Goal: Task Accomplishment & Management: Manage account settings

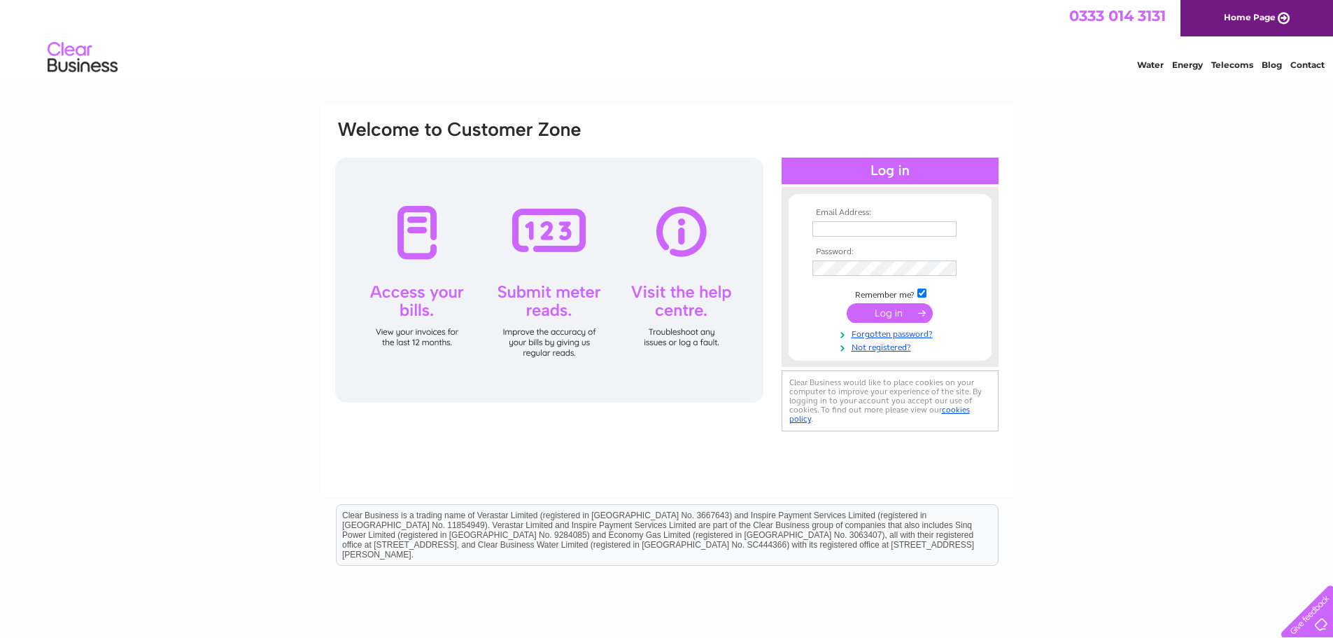
click at [896, 221] on input "text" at bounding box center [884, 228] width 144 height 15
click at [896, 221] on input "text" at bounding box center [885, 229] width 146 height 17
paste input "billing@ceracare.co.uk"
type input "billing@ceracare.co.uk"
click at [899, 319] on input "submit" at bounding box center [890, 314] width 86 height 20
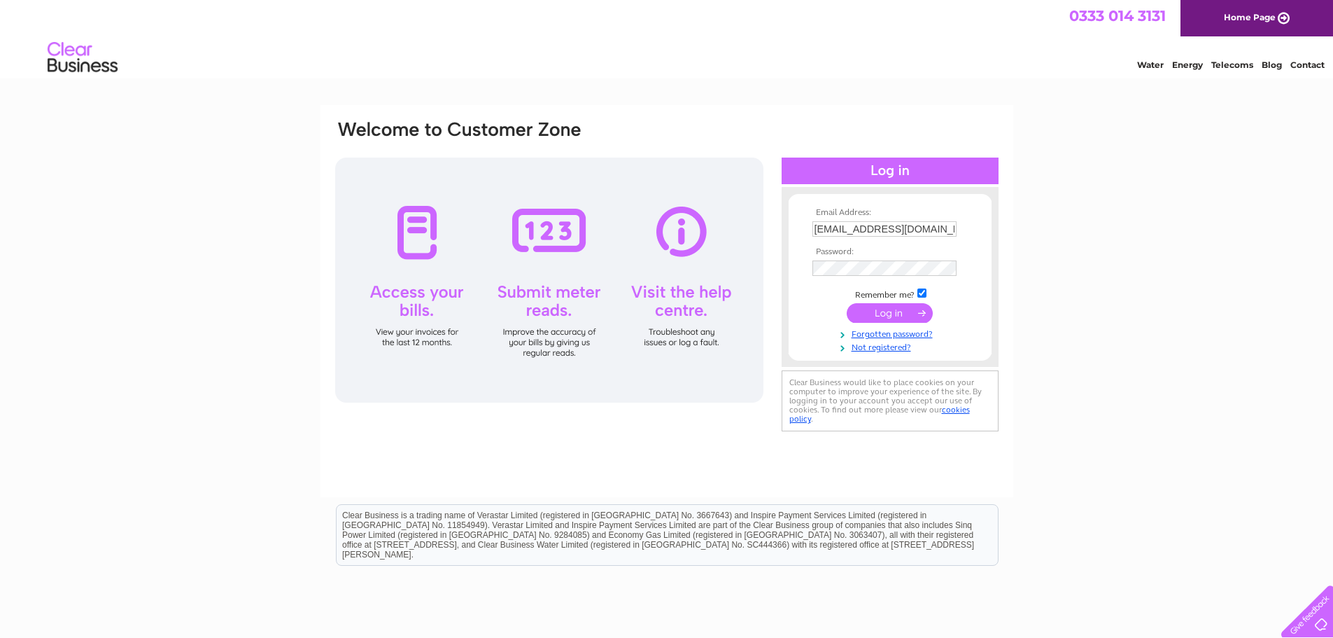
click at [915, 311] on input "submit" at bounding box center [890, 313] width 86 height 20
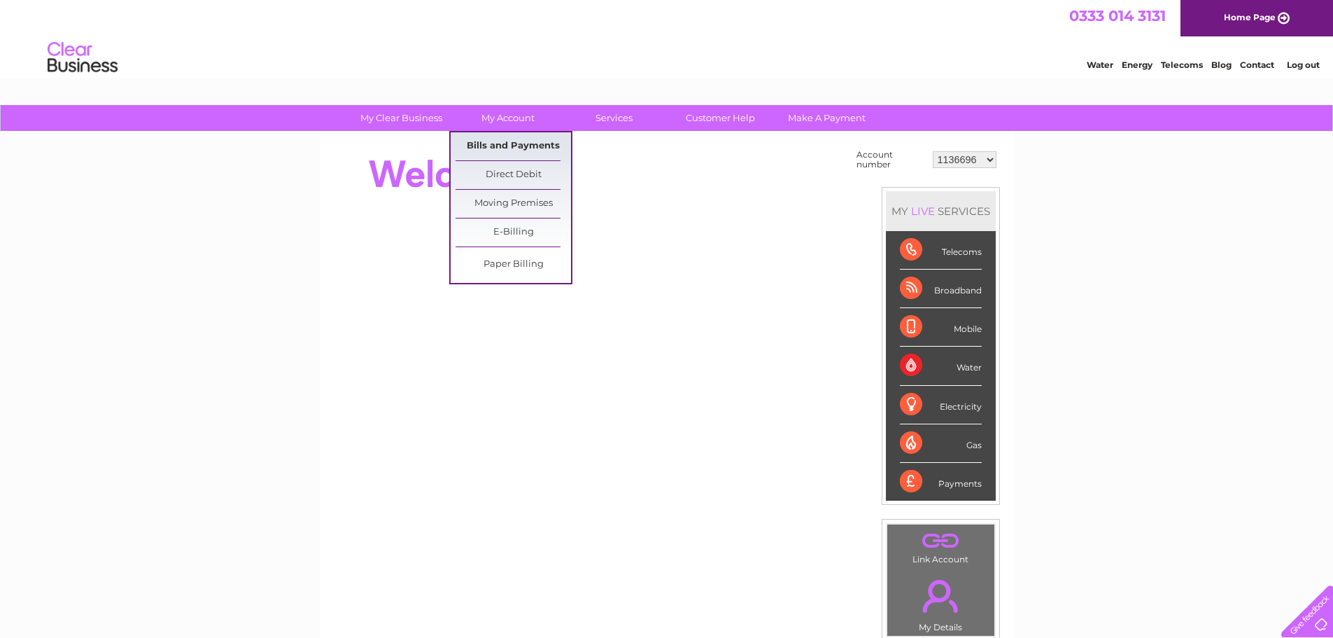
click at [524, 142] on link "Bills and Payments" at bounding box center [513, 146] width 115 height 28
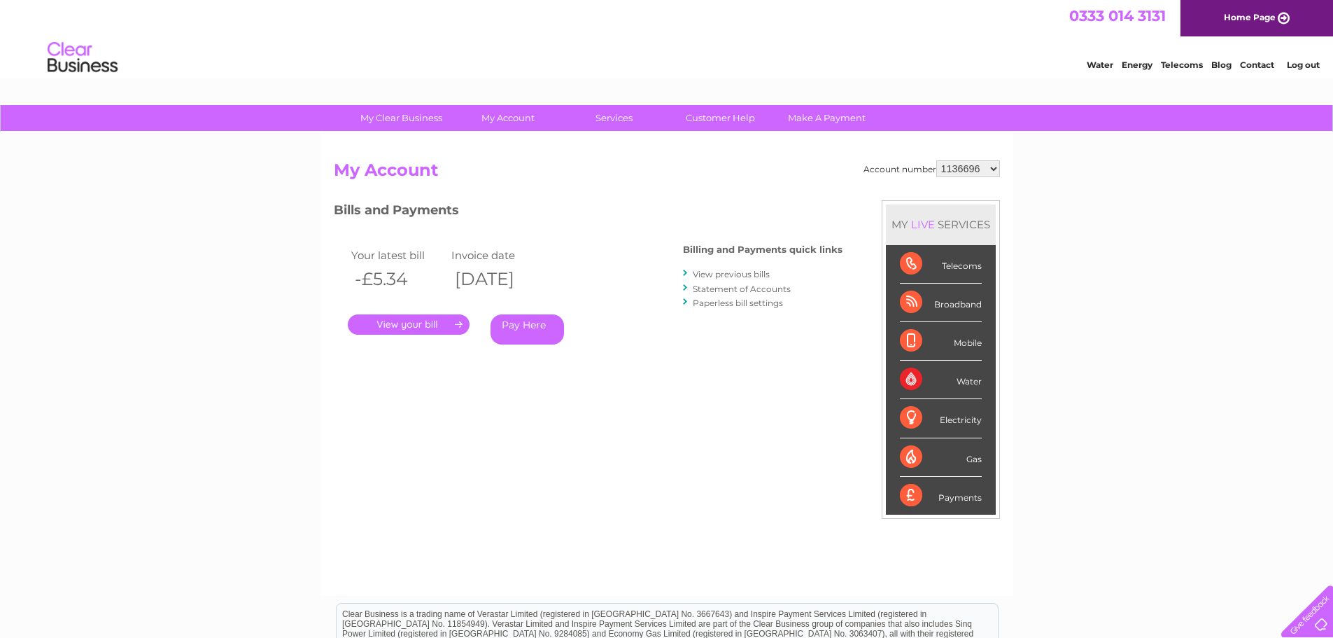
click at [402, 325] on link "." at bounding box center [409, 324] width 122 height 20
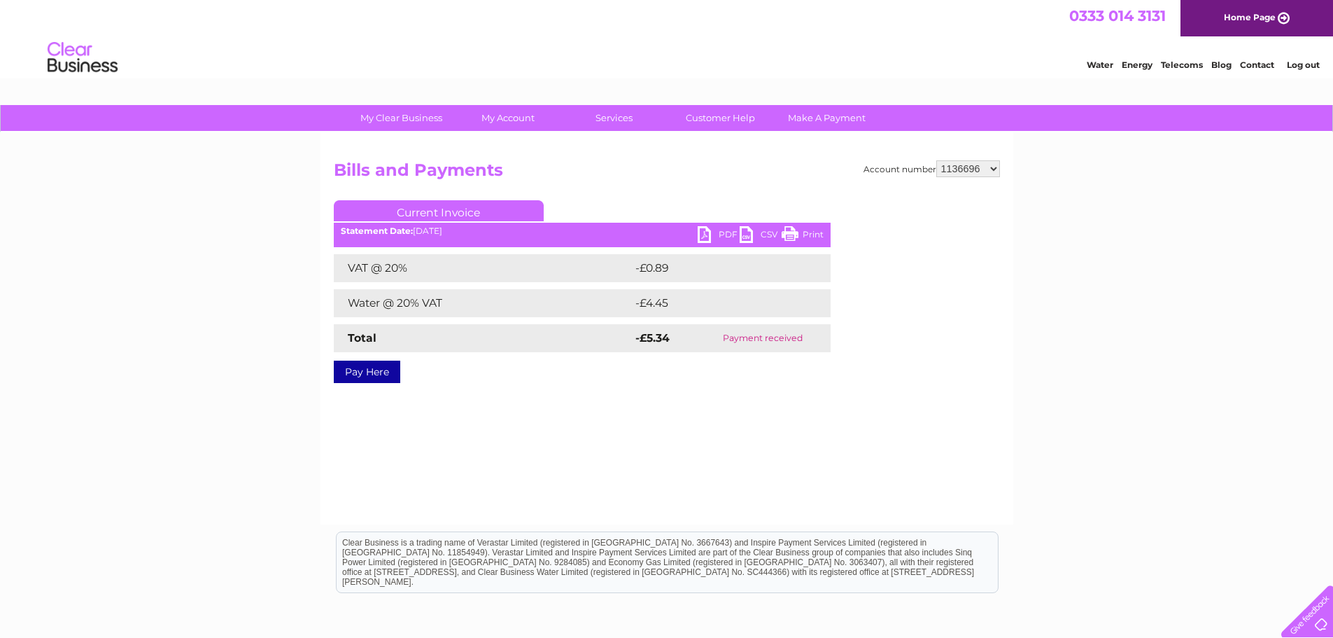
click at [977, 167] on select "1136696 1153354 1153357 1153359 1153360 1153362 1153363 1153364 1153367 1153368…" at bounding box center [968, 168] width 64 height 17
click at [1063, 460] on div "My Clear Business Login Details My Details My Preferences Link Account My Accou…" at bounding box center [666, 434] width 1333 height 659
click at [966, 176] on select "1136696 1153354 1153357 1153359 1153360 1153362 1153363 1153364 1153367 1153368…" at bounding box center [968, 168] width 64 height 17
click at [955, 167] on select "1136696 1153354 1153357 1153359 1153360 1153362 1153363 1153364 1153367 1153368…" at bounding box center [968, 168] width 64 height 17
select select "1153368"
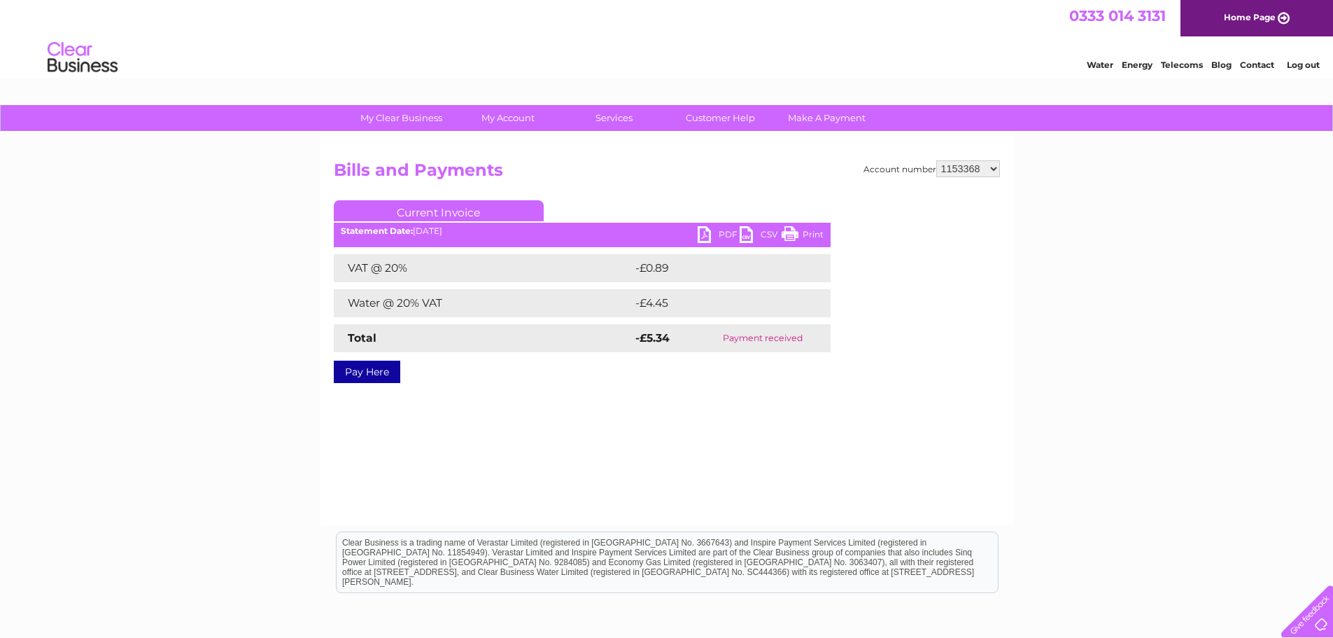
click at [936, 160] on select "1136696 1153354 1153357 1153359 1153360 1153362 1153363 1153364 1153367 1153368…" at bounding box center [968, 168] width 64 height 17
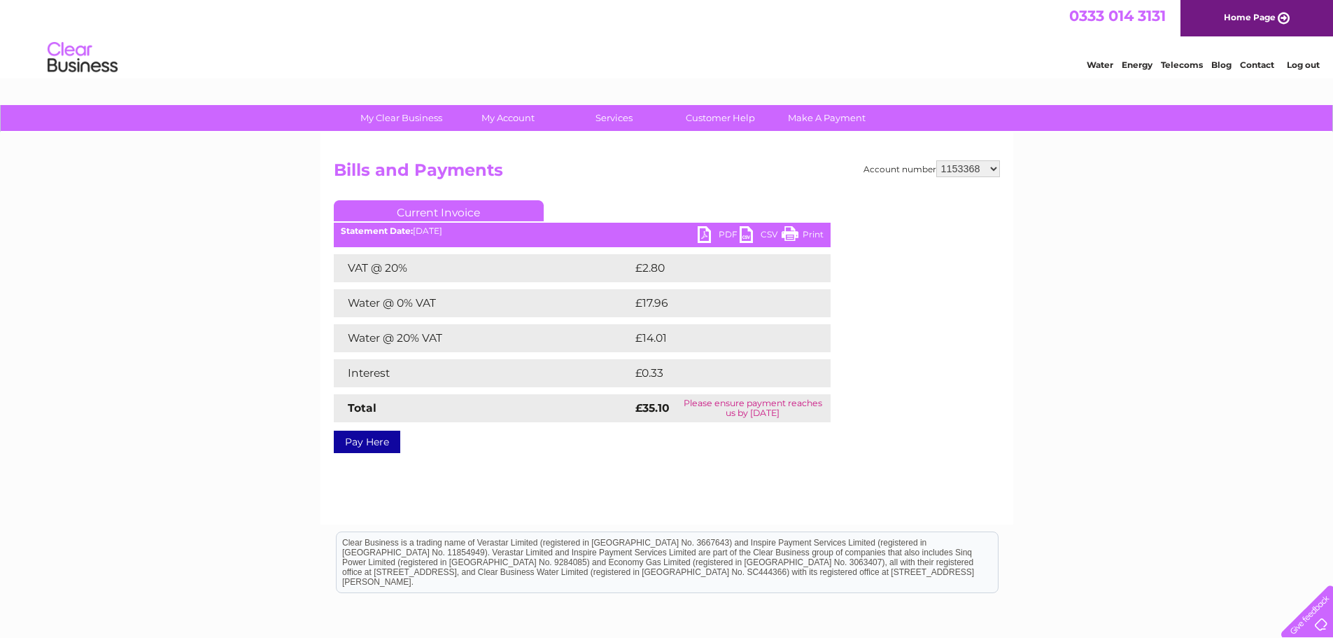
click at [986, 173] on select "1136696 1153354 1153357 1153359 1153360 1153362 1153363 1153364 1153367 1153368…" at bounding box center [968, 168] width 64 height 17
click at [1160, 227] on div "My Clear Business Login Details My Details My Preferences Link Account My Accou…" at bounding box center [666, 434] width 1333 height 659
drag, startPoint x: 413, startPoint y: 296, endPoint x: 390, endPoint y: 317, distance: 30.7
drag, startPoint x: 390, startPoint y: 317, endPoint x: 456, endPoint y: 497, distance: 191.5
click at [456, 497] on div "Account number 1136696 1153354 1153357 1153359 1153360 1153362 1153363 1153364 …" at bounding box center [667, 328] width 693 height 392
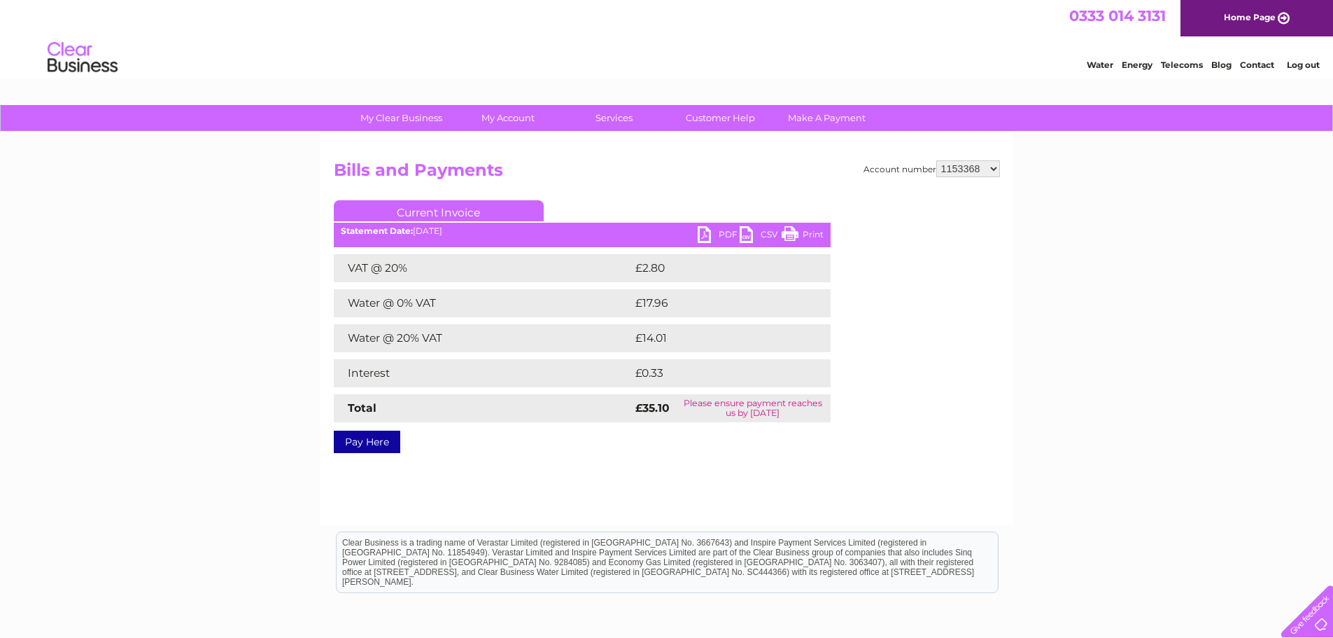
click at [707, 236] on link "PDF" at bounding box center [719, 236] width 42 height 20
click at [418, 222] on ul "Current Invoice" at bounding box center [582, 213] width 497 height 26
click at [429, 230] on div "Statement Date: 02/10/2025" at bounding box center [582, 231] width 497 height 10
click at [721, 407] on td "Please ensure payment reaches us by 13 October 2025" at bounding box center [752, 408] width 155 height 28
drag, startPoint x: 612, startPoint y: 402, endPoint x: 605, endPoint y: 394, distance: 10.9
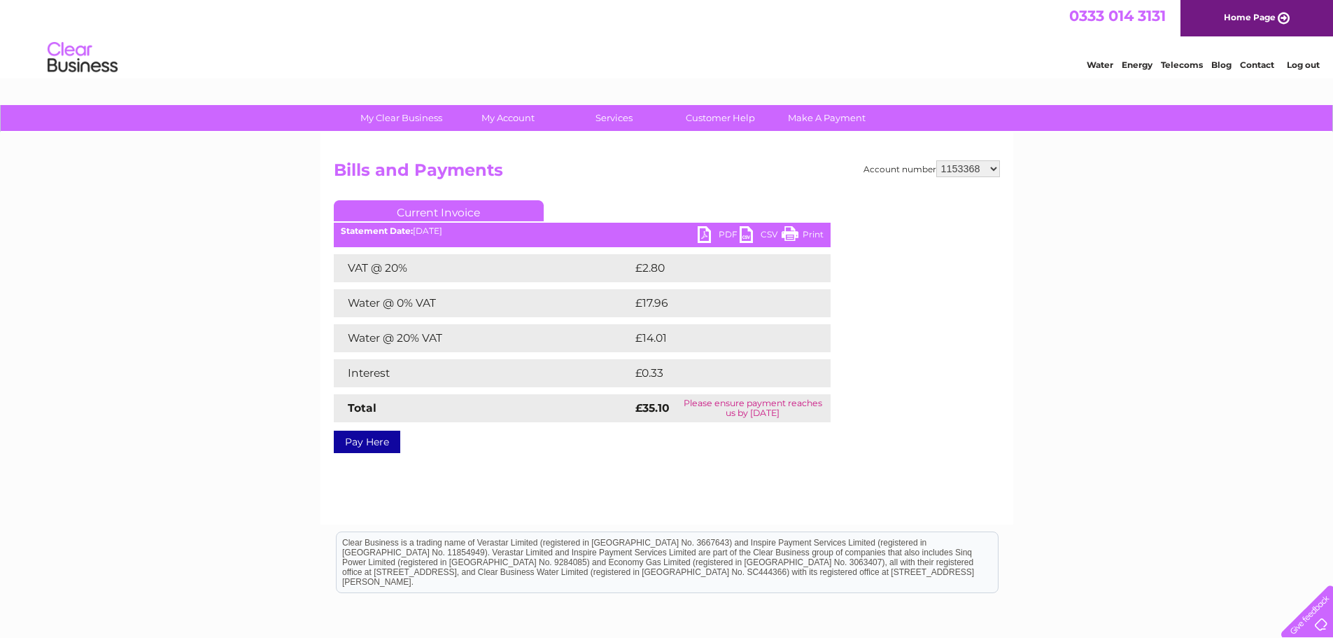
click at [605, 394] on td "Total" at bounding box center [483, 408] width 298 height 28
drag, startPoint x: 552, startPoint y: 309, endPoint x: 471, endPoint y: 202, distance: 134.4
click at [542, 293] on td "Water @ 0% VAT" at bounding box center [483, 303] width 298 height 28
click at [460, 192] on div "Account number 1136696 1153354 1153357 1153359 1153360 1153362 1153363 1153364 …" at bounding box center [667, 304] width 666 height 288
click at [418, 165] on h2 "Bills and Payments" at bounding box center [667, 173] width 666 height 27
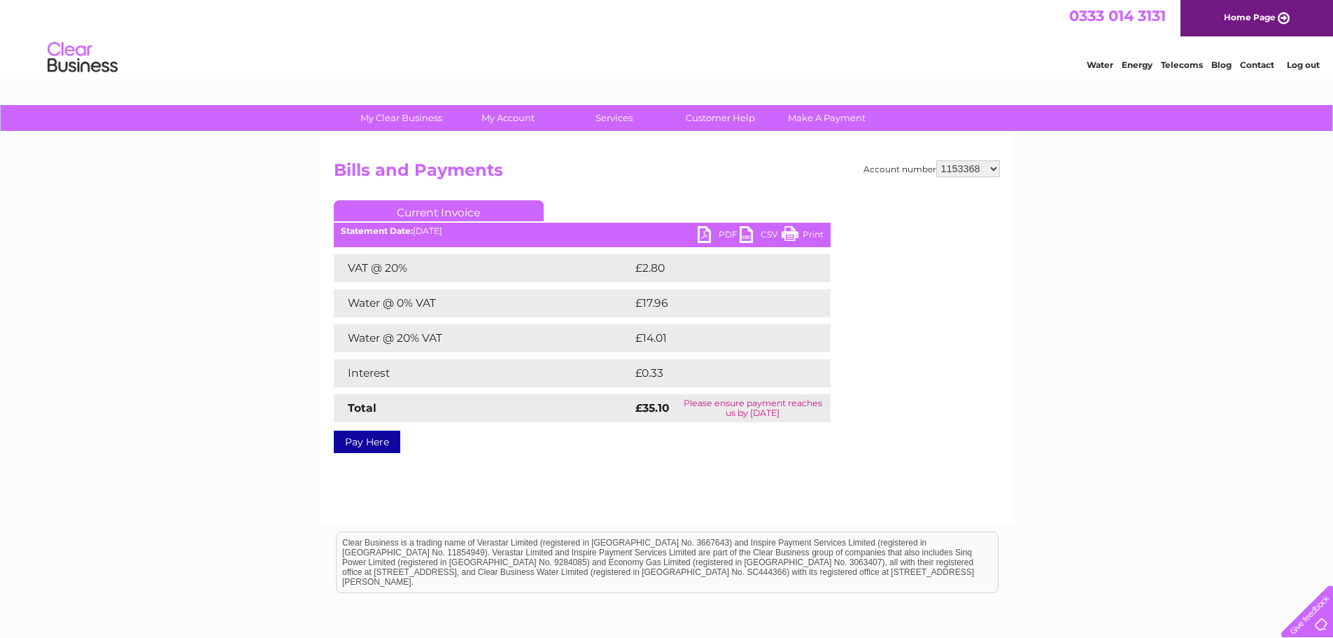
click at [418, 212] on link "Current Invoice" at bounding box center [439, 210] width 210 height 21
click at [416, 226] on ul "Current Invoice" at bounding box center [582, 213] width 497 height 26
drag, startPoint x: 376, startPoint y: 241, endPoint x: 402, endPoint y: 225, distance: 30.7
click at [376, 241] on div "PDF CSV Print Statement Date: 02/10/2025" at bounding box center [582, 236] width 497 height 21
click at [405, 223] on ul "Current Invoice" at bounding box center [582, 213] width 497 height 26
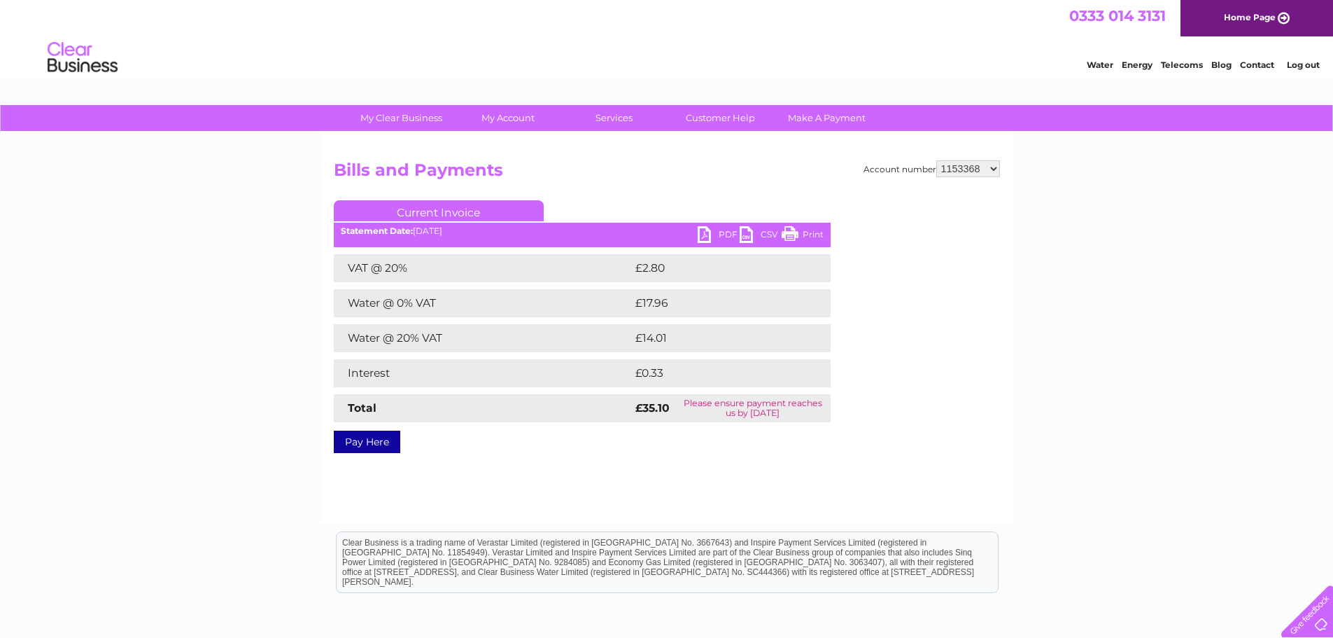
click at [418, 208] on link "Current Invoice" at bounding box center [439, 210] width 210 height 21
click at [425, 289] on td "Water @ 0% VAT" at bounding box center [483, 303] width 298 height 28
click at [466, 225] on ul "Current Invoice" at bounding box center [582, 213] width 497 height 26
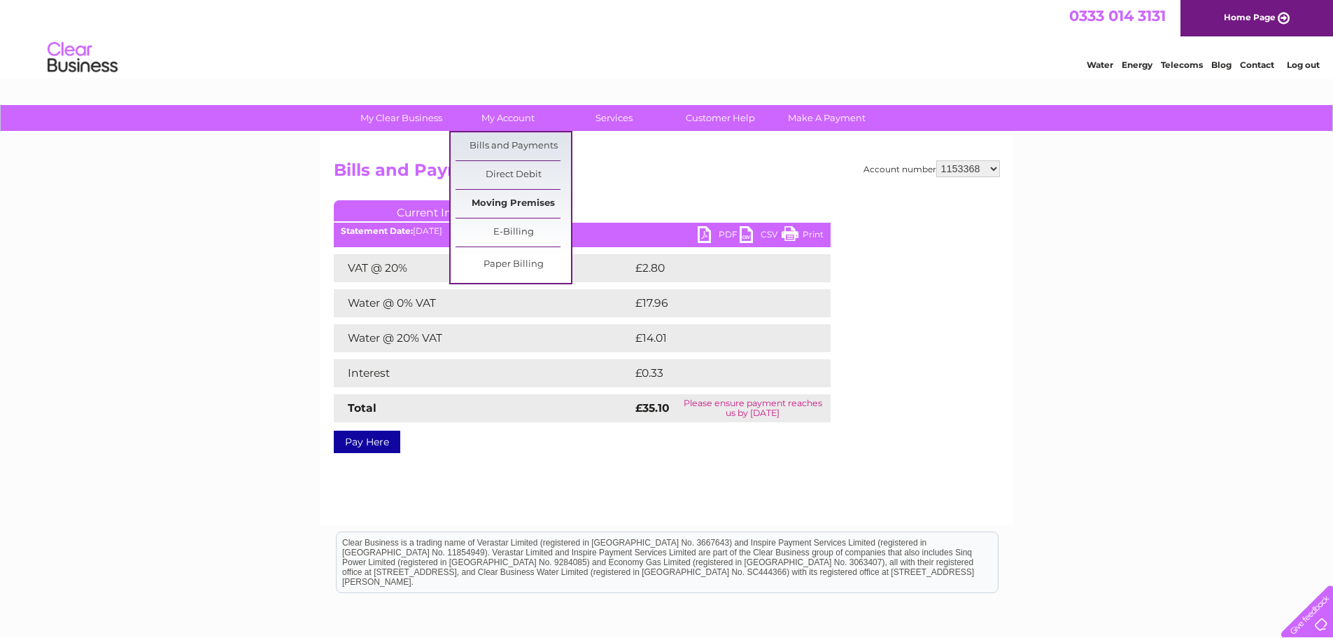
click at [525, 209] on link "Moving Premises" at bounding box center [513, 204] width 115 height 28
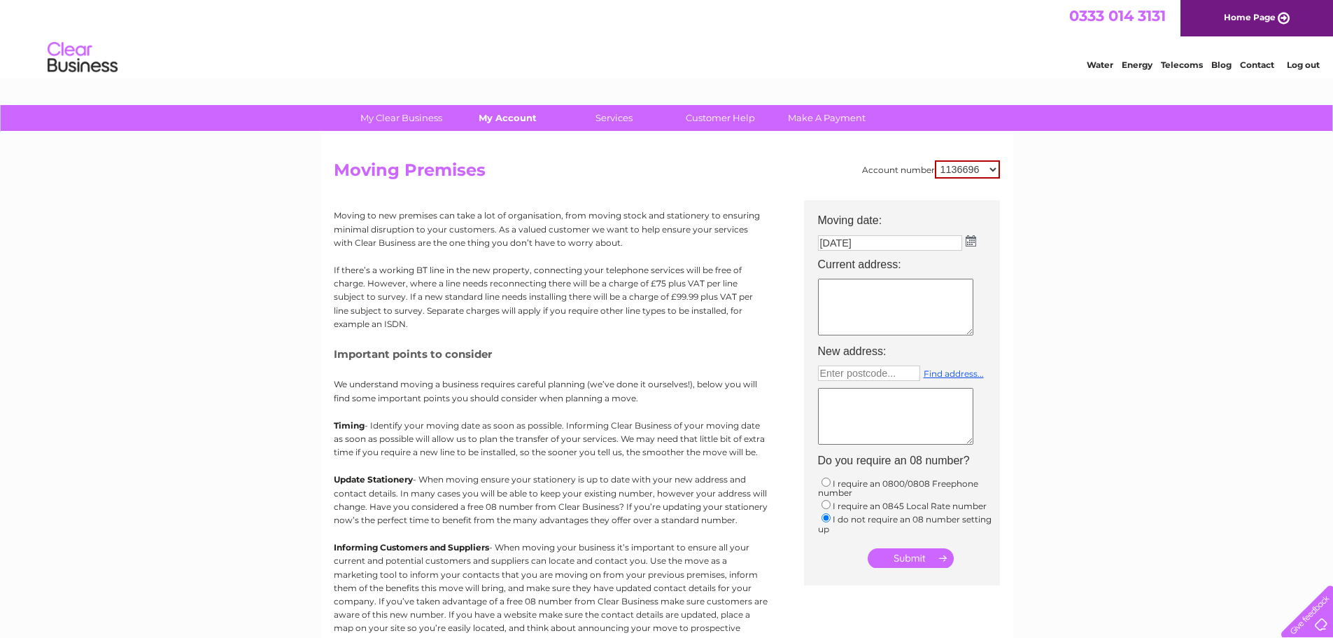
click at [506, 121] on link "My Account" at bounding box center [507, 118] width 115 height 26
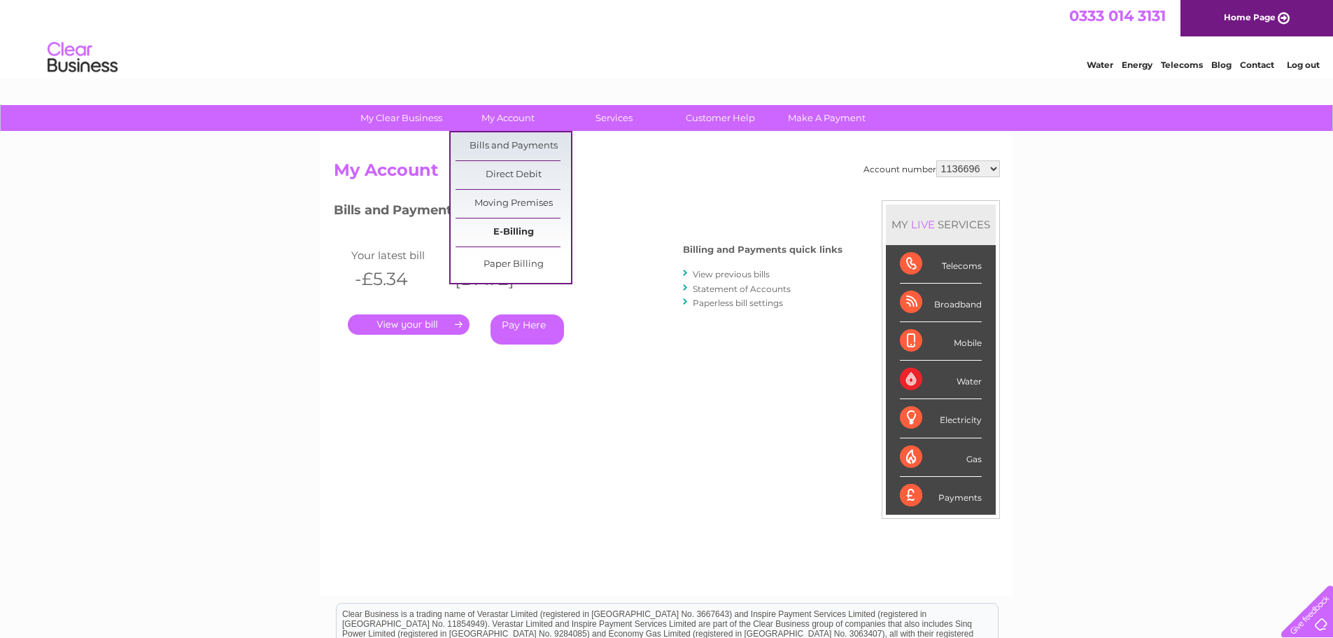
click at [512, 232] on link "E-Billing" at bounding box center [513, 232] width 115 height 28
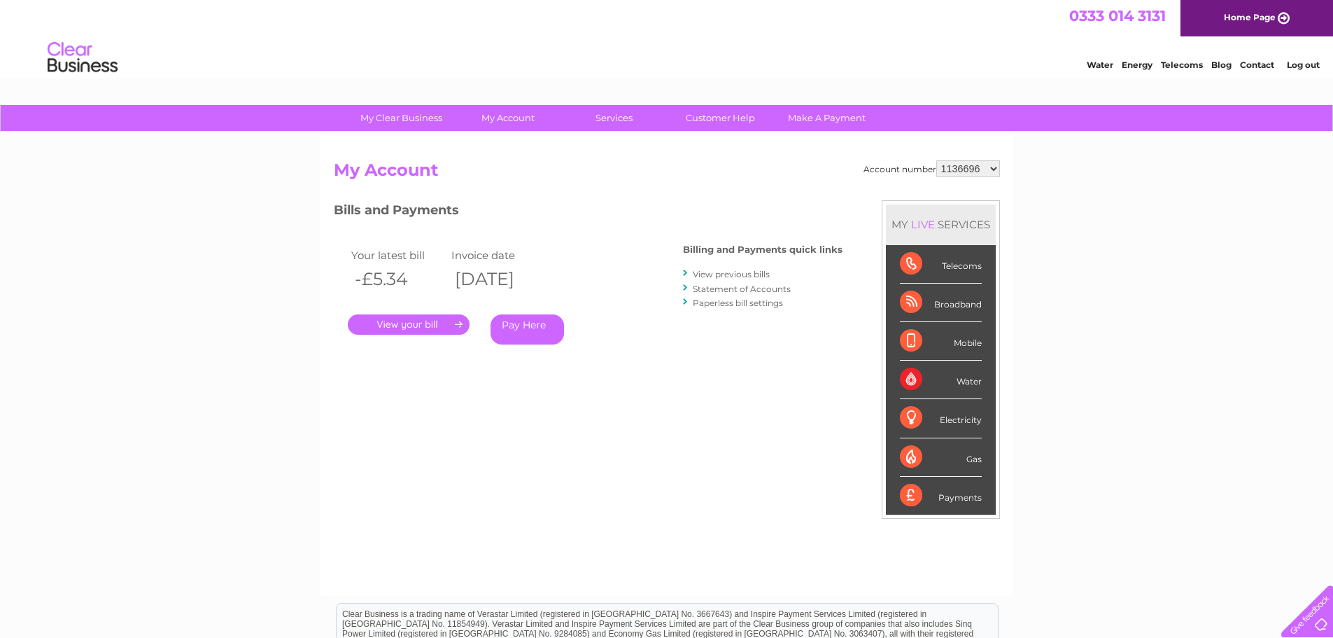
click at [742, 268] on li "View previous bills" at bounding box center [763, 274] width 160 height 14
click at [749, 274] on link "View previous bills" at bounding box center [731, 274] width 77 height 10
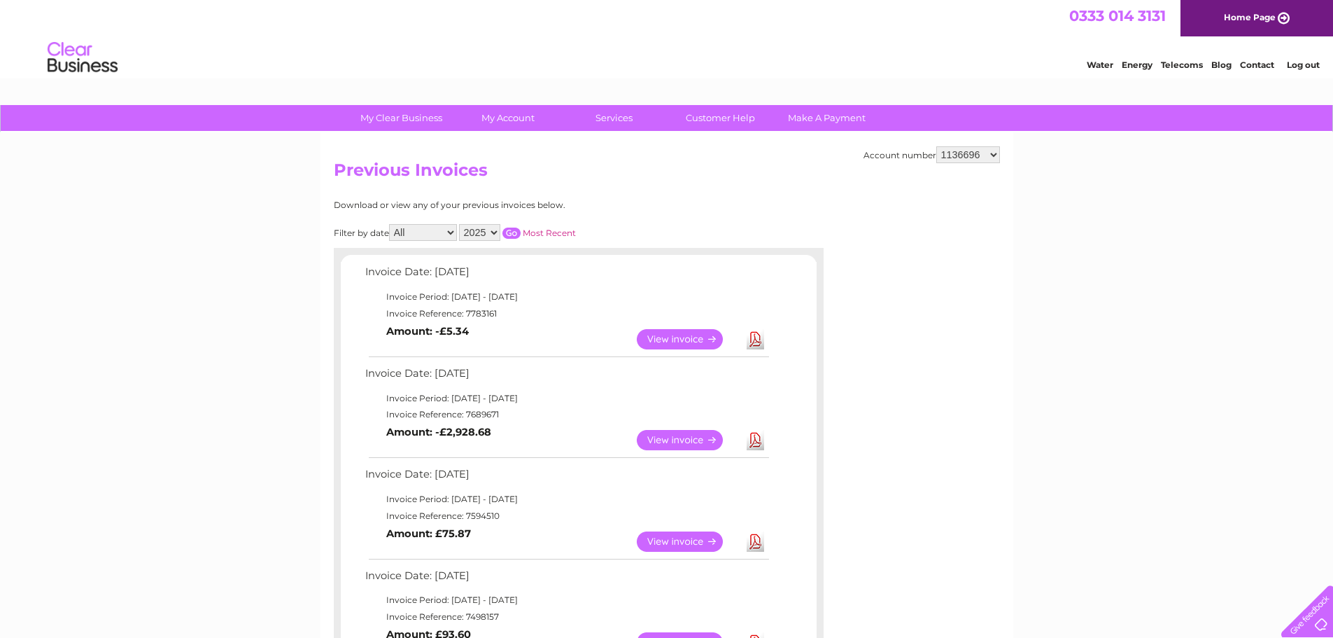
click at [981, 161] on select "1136696 1153354 1153357 1153359 1153360 1153362 1153363 1153364 1153367 1153368…" at bounding box center [968, 154] width 64 height 17
select select "1153368"
click at [936, 146] on select "1136696 1153354 1153357 1153359 1153360 1153362 1153363 1153364 1153367 1153368…" at bounding box center [968, 154] width 64 height 17
click at [670, 444] on link "View" at bounding box center [688, 440] width 103 height 20
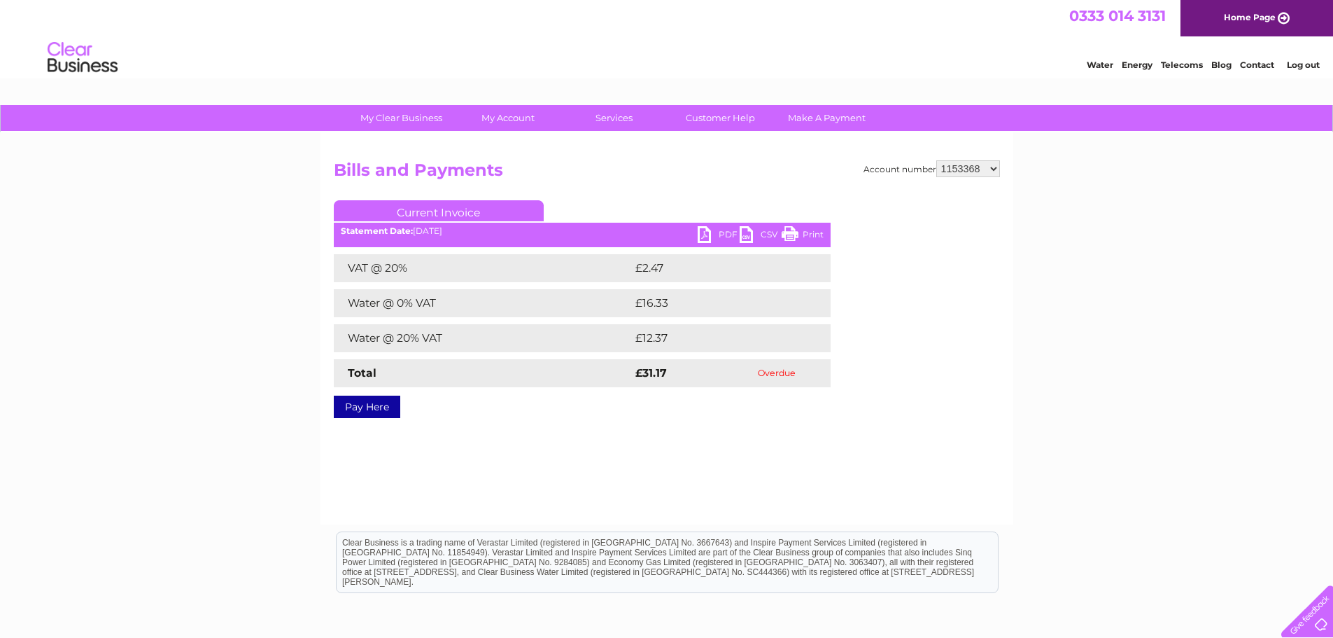
click at [698, 238] on link "PDF" at bounding box center [719, 236] width 42 height 20
click at [705, 230] on link "PDF" at bounding box center [719, 236] width 42 height 20
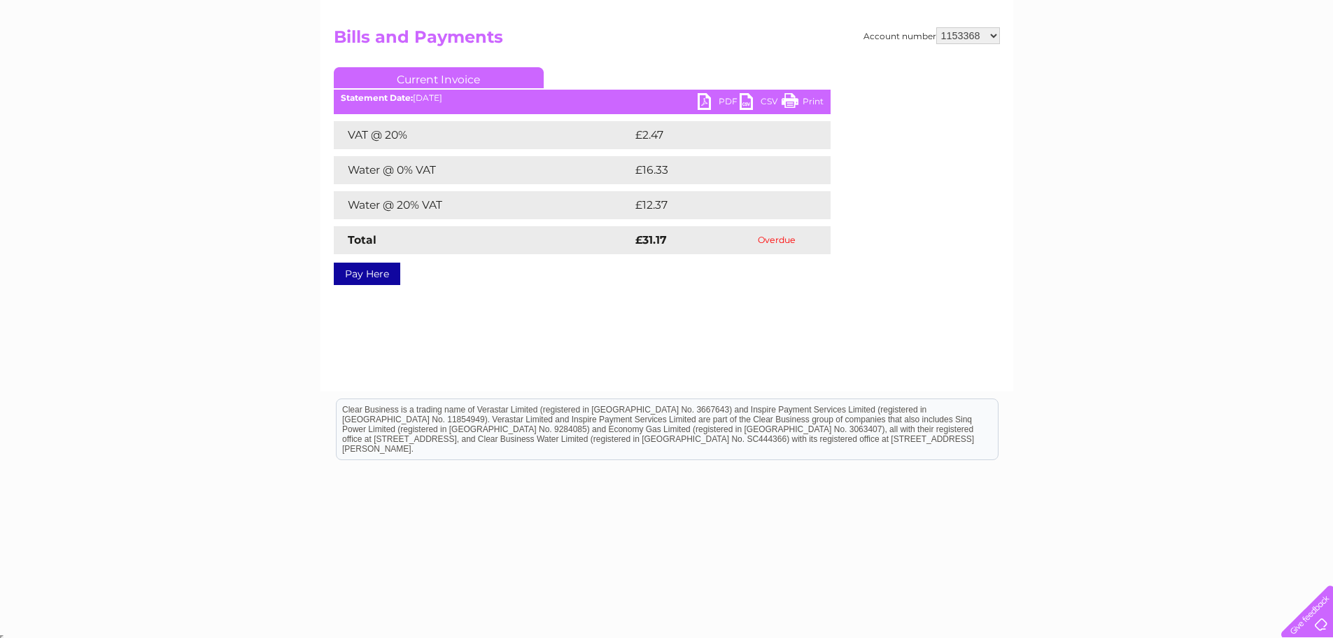
scroll to position [136, 0]
